Goal: Information Seeking & Learning: Learn about a topic

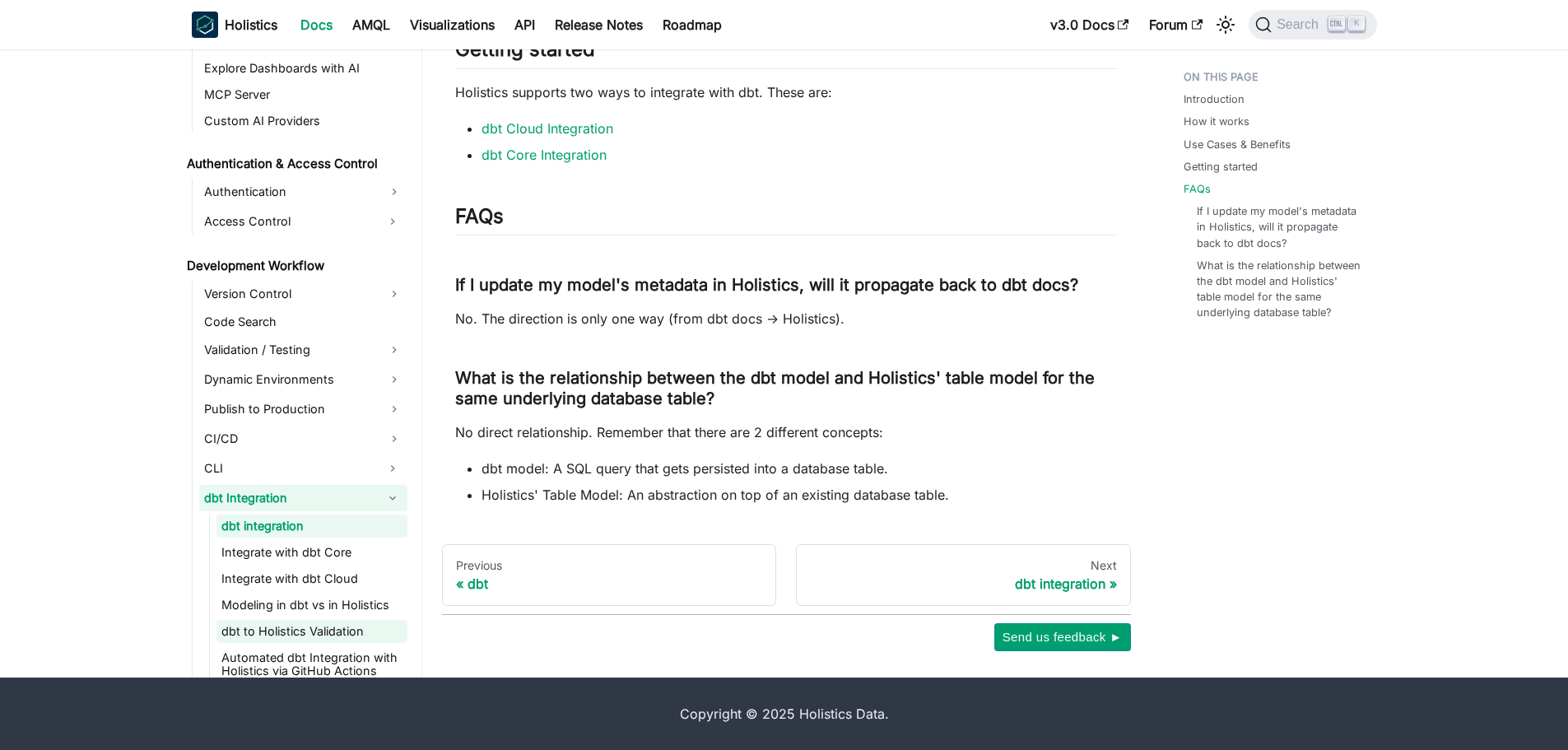
scroll to position [1062, 0]
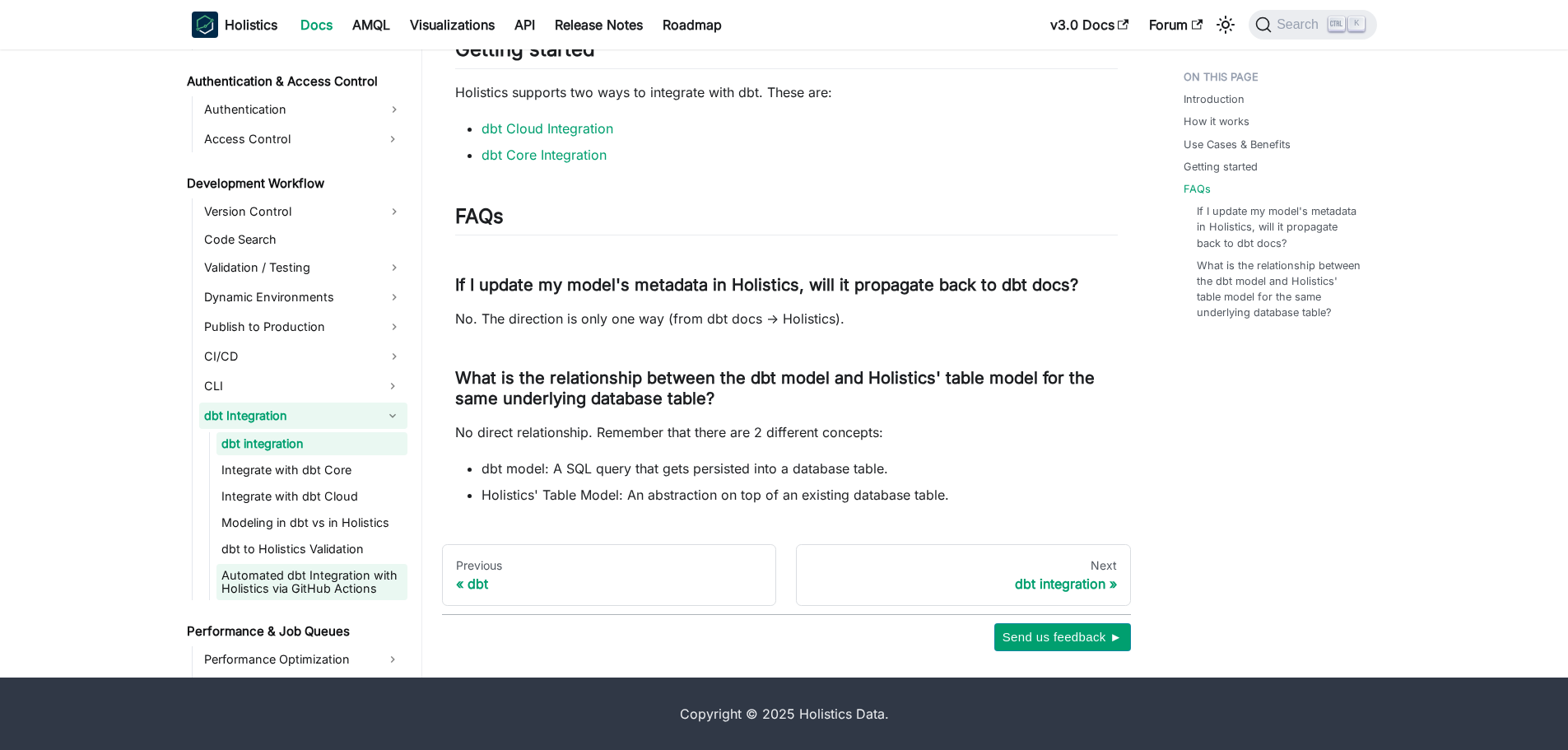
click at [350, 589] on link "Automated dbt Integration with Holistics via GitHub Actions" at bounding box center [312, 582] width 191 height 36
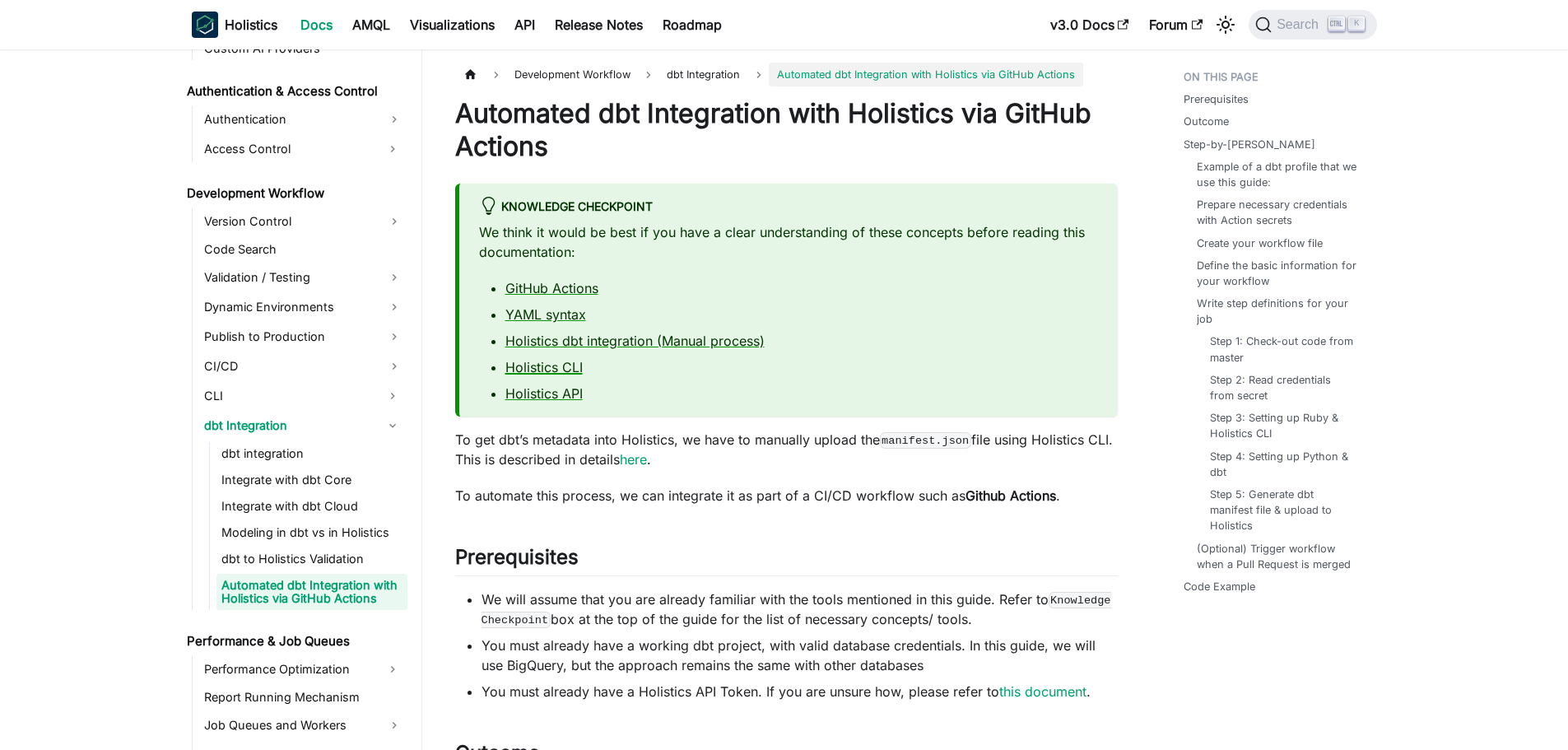
drag, startPoint x: 545, startPoint y: 697, endPoint x: 539, endPoint y: 358, distance: 339.1
click at [301, 458] on link "dbt integration" at bounding box center [312, 453] width 191 height 23
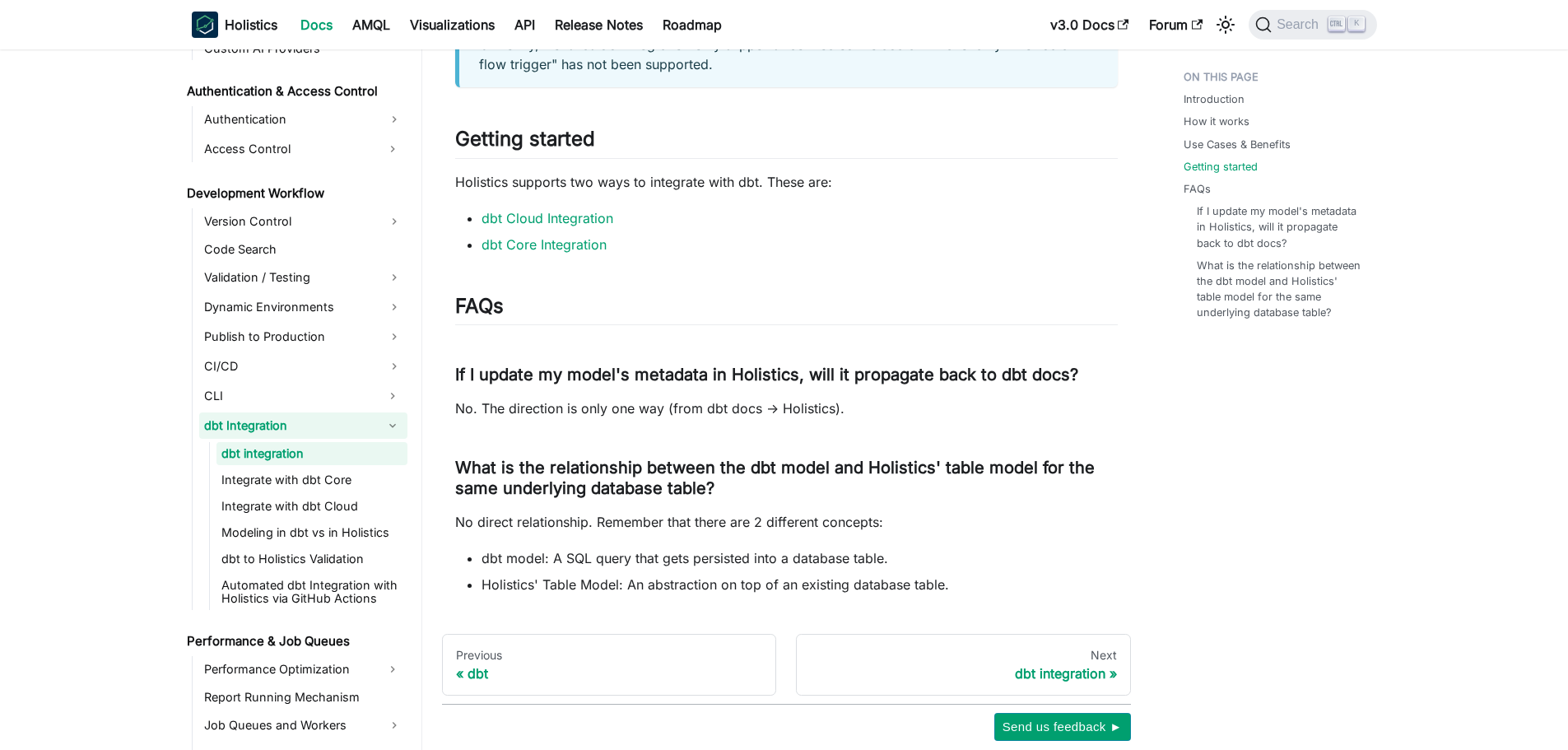
scroll to position [1597, 0]
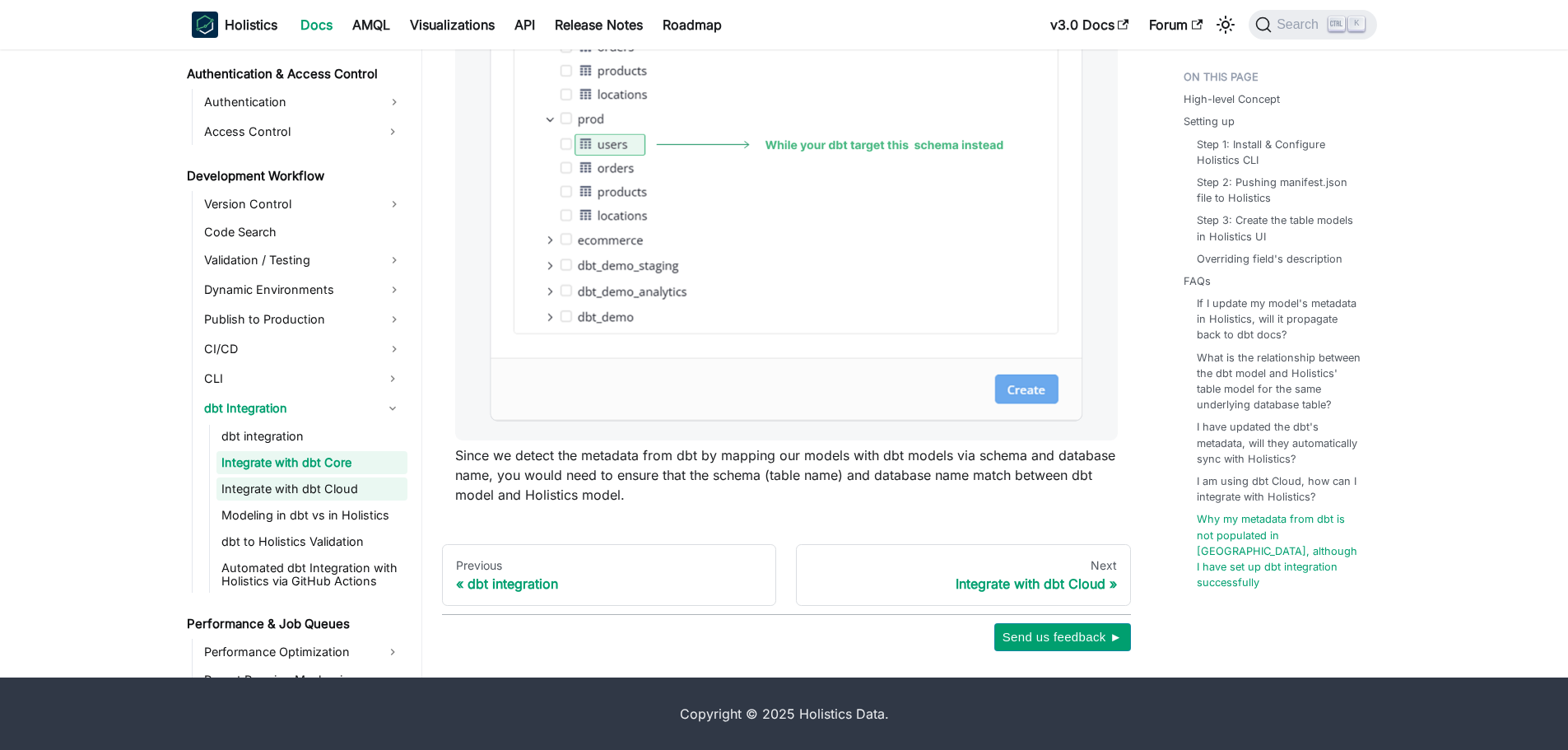
scroll to position [1088, 0]
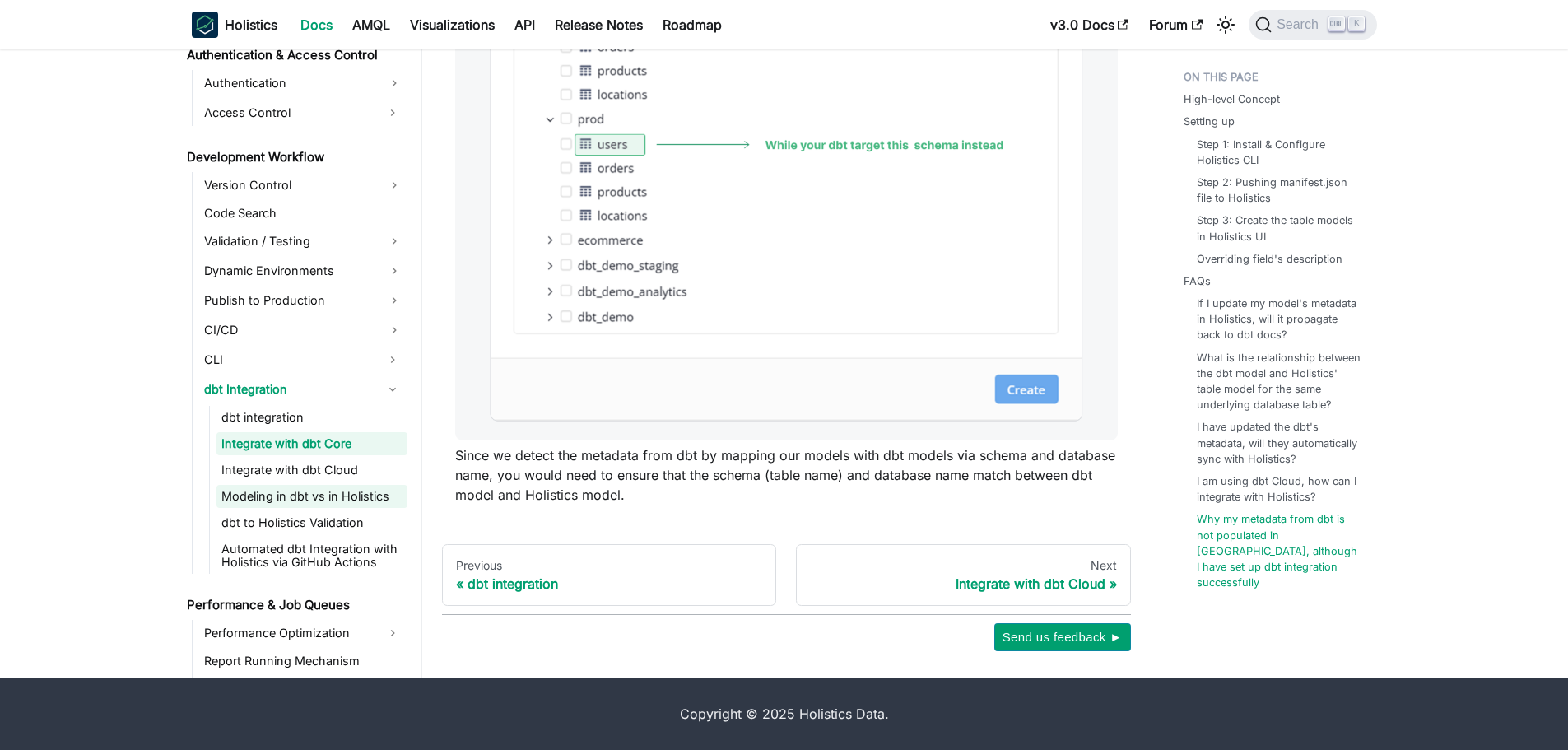
click at [324, 505] on link "Modeling in dbt vs in Holistics" at bounding box center [312, 495] width 191 height 23
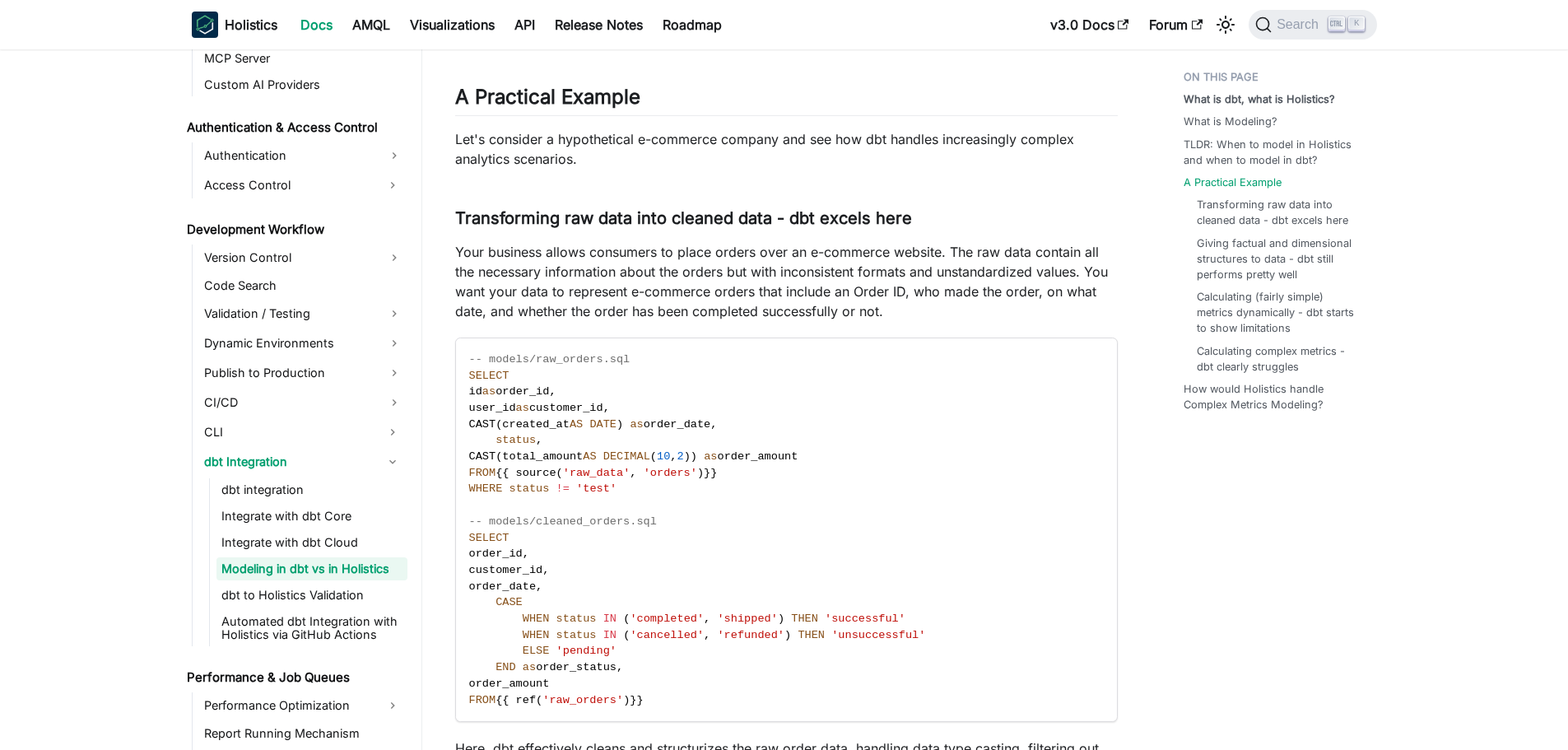
scroll to position [1728, 0]
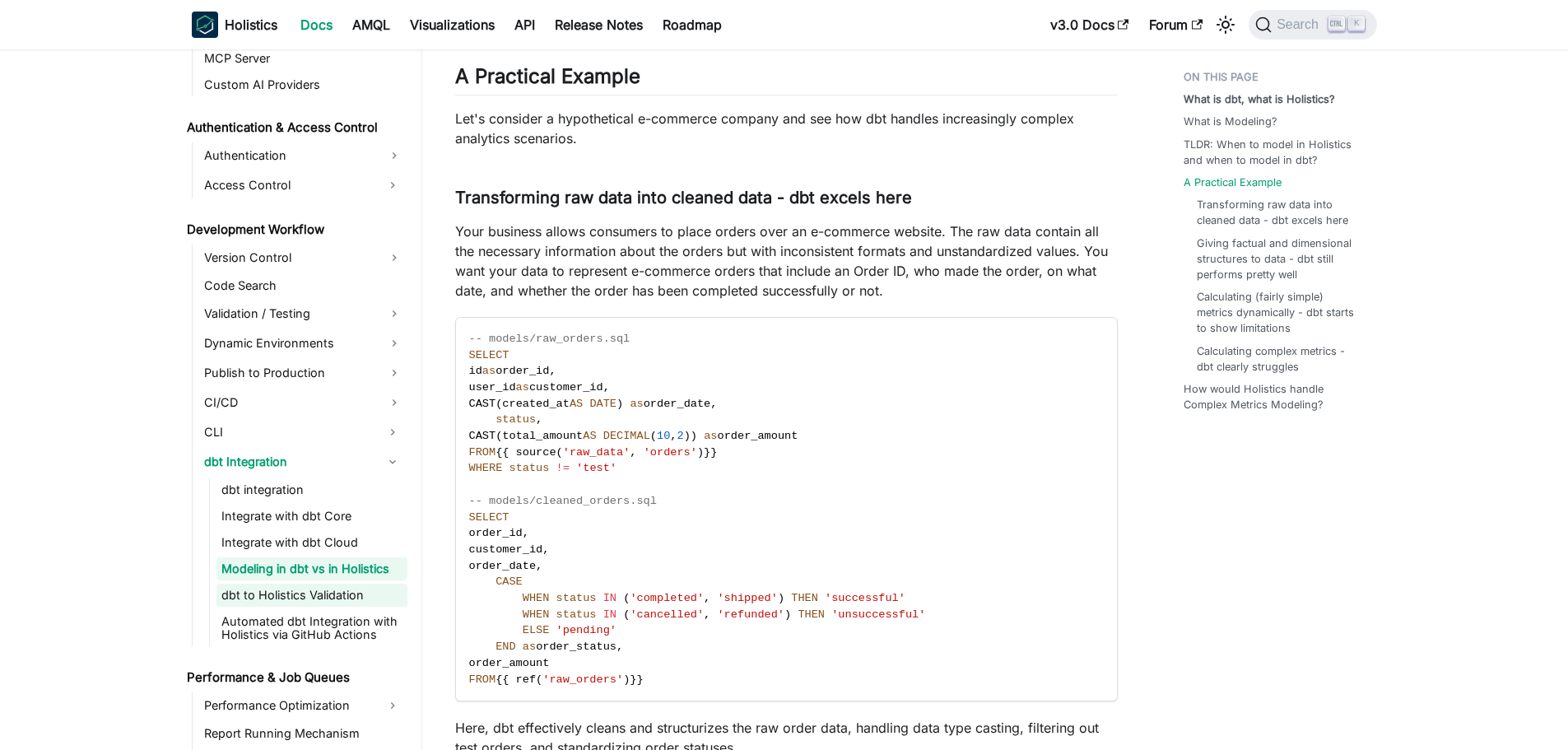
click at [335, 596] on link "dbt to Holistics Validation" at bounding box center [312, 595] width 191 height 23
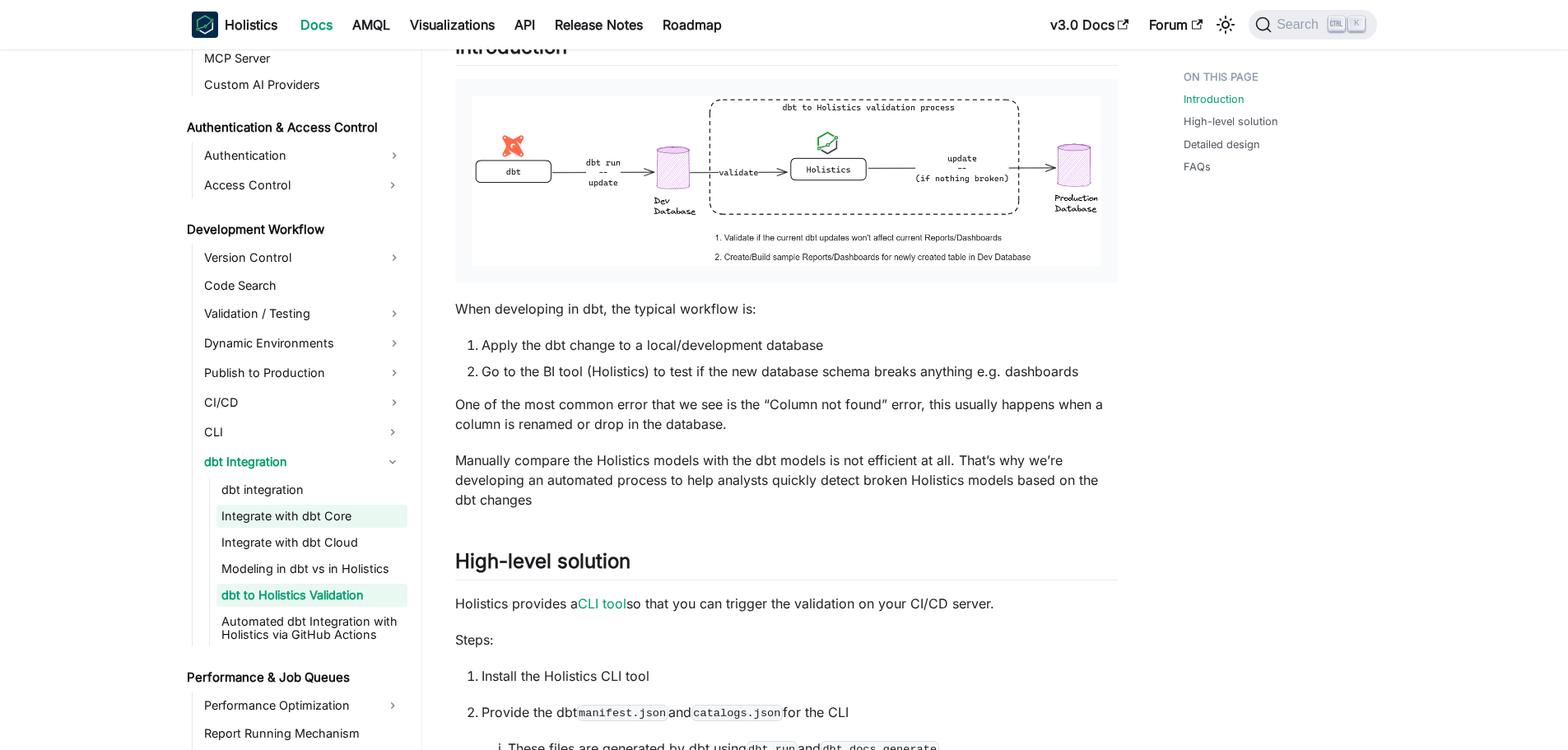
scroll to position [206, 0]
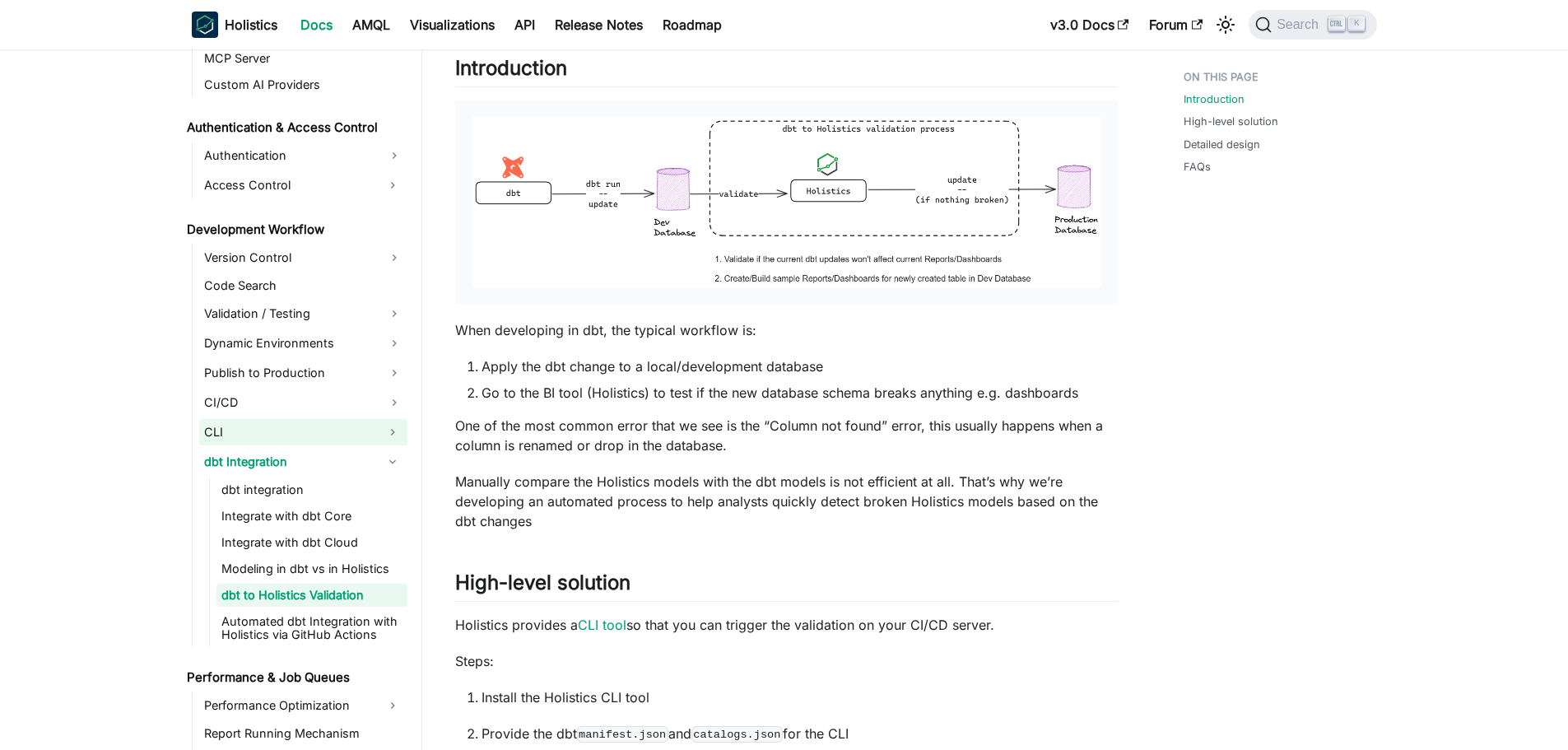
click at [251, 431] on link "CLI" at bounding box center [289, 432] width 179 height 26
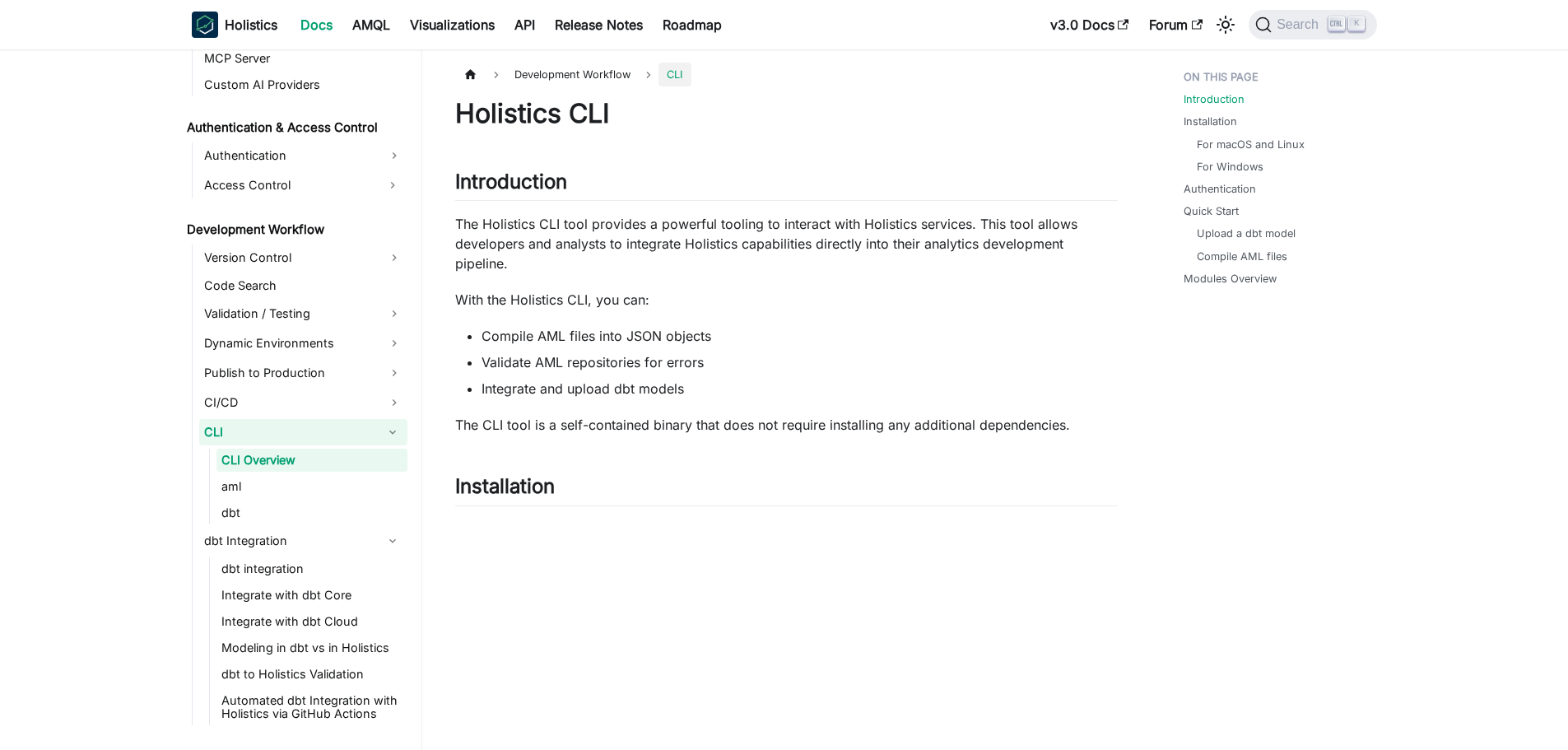
click at [260, 431] on link "CLI" at bounding box center [289, 432] width 179 height 26
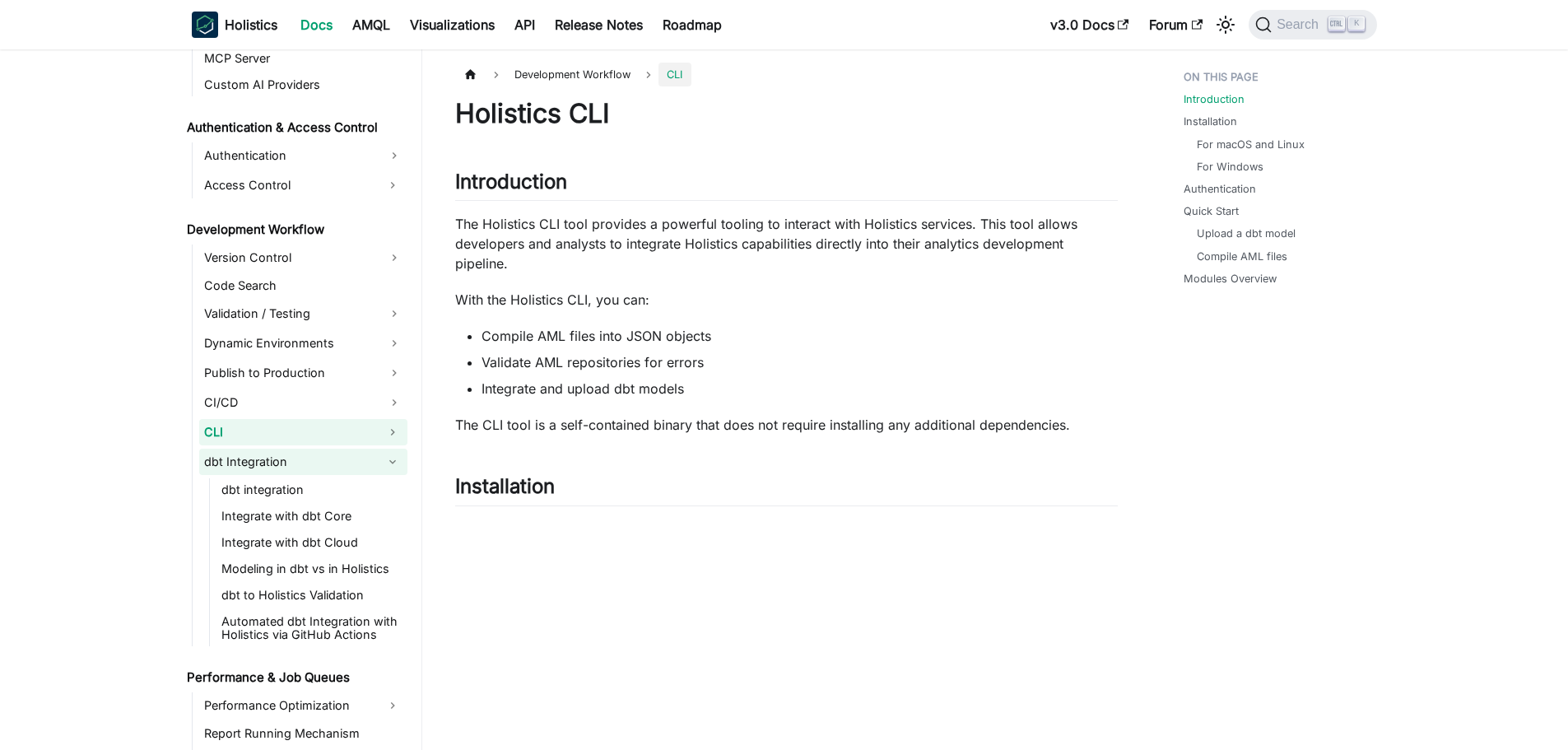
click at [260, 465] on link "dbt Integration" at bounding box center [289, 462] width 179 height 26
